Goal: Task Accomplishment & Management: Complete application form

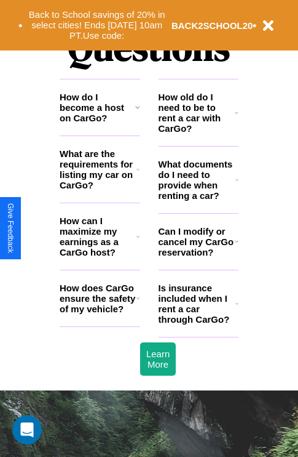
click at [198, 257] on h3 "Can I modify or cancel my CarGo reservation?" at bounding box center [197, 241] width 76 height 31
click at [198, 199] on h3 "What documents do I need to provide when renting a car?" at bounding box center [198, 180] width 78 height 42
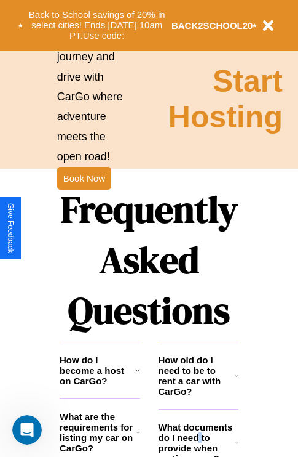
scroll to position [959, 0]
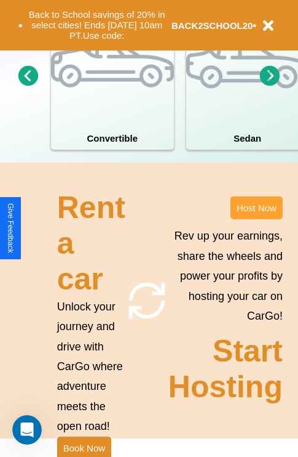
click at [257, 219] on button "Host Now" at bounding box center [257, 207] width 52 height 23
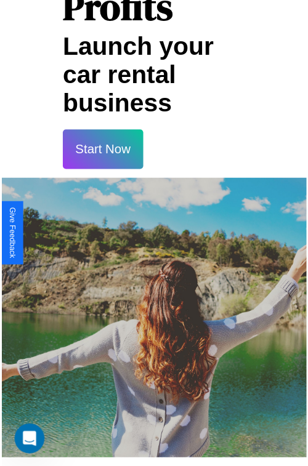
scroll to position [22, 0]
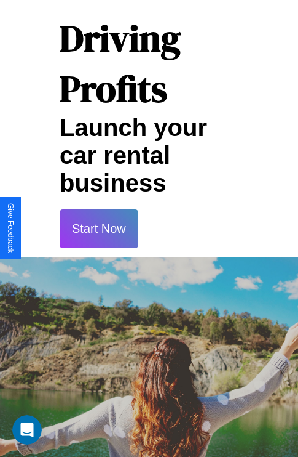
click at [98, 228] on button "Start Now" at bounding box center [99, 228] width 79 height 39
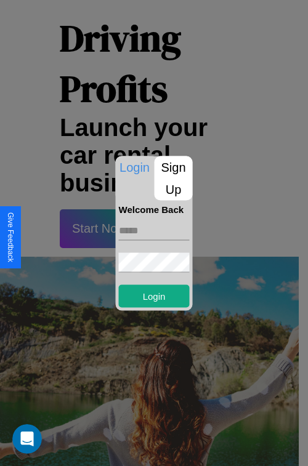
click at [173, 178] on p "Sign Up" at bounding box center [173, 178] width 38 height 44
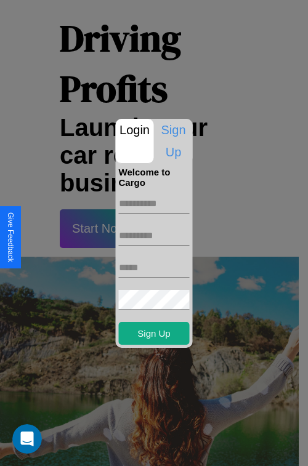
click at [154, 203] on input "text" at bounding box center [154, 204] width 71 height 20
type input "******"
click at [154, 235] on input "text" at bounding box center [154, 236] width 71 height 20
type input "******"
click at [154, 267] on input "text" at bounding box center [154, 268] width 71 height 20
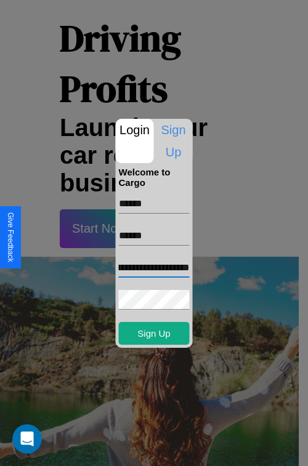
scroll to position [0, 42]
type input "**********"
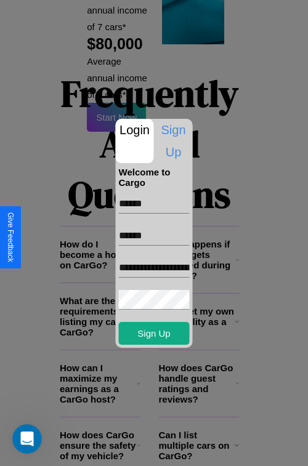
click at [158, 449] on div at bounding box center [154, 233] width 308 height 466
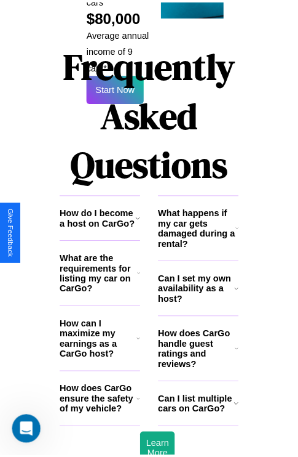
scroll to position [17, 0]
